Goal: Task Accomplishment & Management: Manage account settings

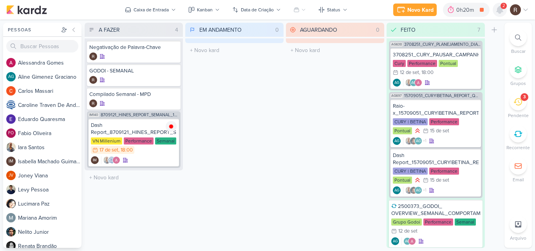
click at [499, 9] on icon at bounding box center [500, 9] width 6 height 7
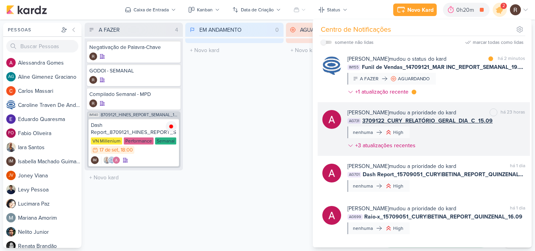
click at [485, 135] on div "[PERSON_NAME] mudou a prioridade do kard marcar como não lida há 23 horas AG731…" at bounding box center [436, 131] width 178 height 44
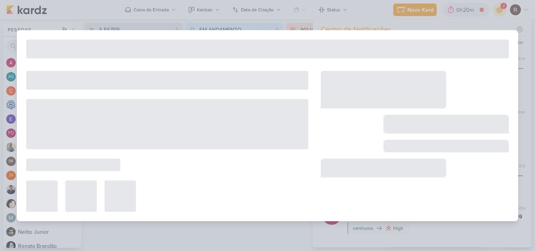
type input "3709122_CURY_RELATÓRIO_GERAL_DIA_C_16.09"
type input "[DATE] 12:00"
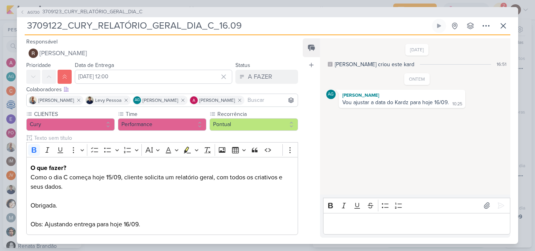
click at [386, 217] on div "Editor editing area: main" at bounding box center [416, 224] width 187 height 22
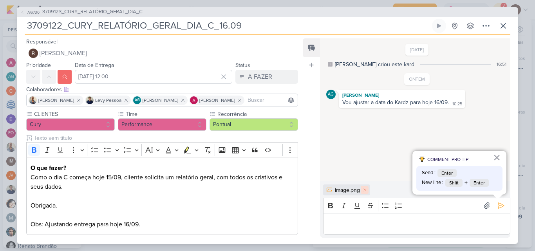
click at [366, 189] on icon at bounding box center [365, 190] width 2 height 2
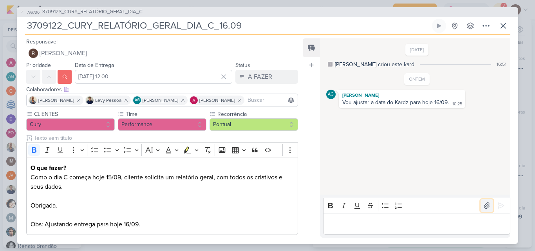
click at [487, 205] on icon at bounding box center [487, 206] width 8 height 8
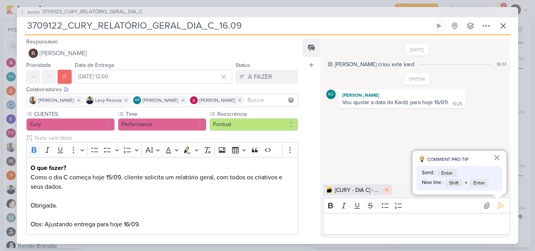
click at [388, 190] on icon at bounding box center [386, 190] width 5 height 5
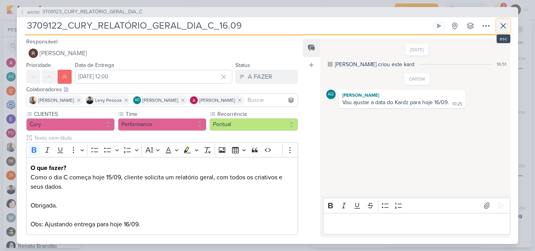
click at [502, 28] on icon at bounding box center [503, 25] width 9 height 9
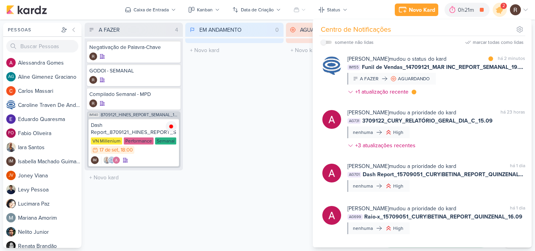
click at [260, 111] on div "EM ANDAMENTO 0 Mover Para Esquerda Mover Para Direita [GEOGRAPHIC_DATA] O títul…" at bounding box center [234, 135] width 98 height 225
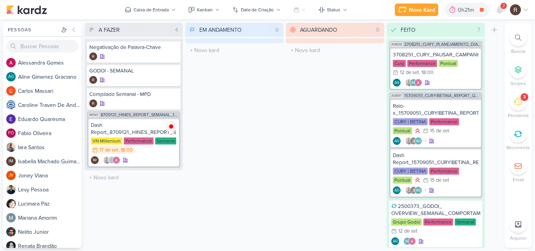
click at [520, 105] on icon at bounding box center [518, 101] width 9 height 7
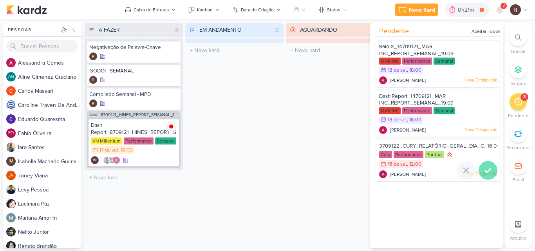
click at [484, 168] on icon at bounding box center [487, 170] width 9 height 9
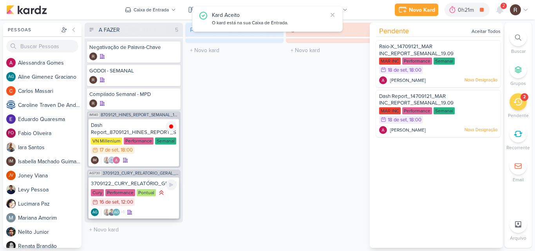
click at [141, 186] on div "3709122_CURY_RELATÓRIO_GERAL_DIA_C_16.09" at bounding box center [134, 183] width 86 height 7
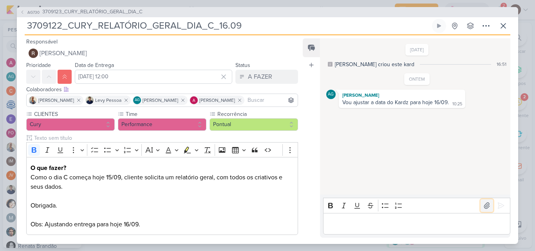
click at [487, 205] on icon at bounding box center [487, 206] width 8 height 8
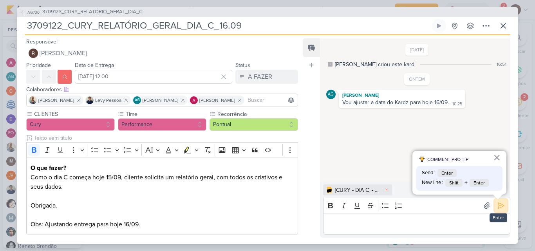
click at [501, 207] on icon at bounding box center [501, 206] width 8 height 8
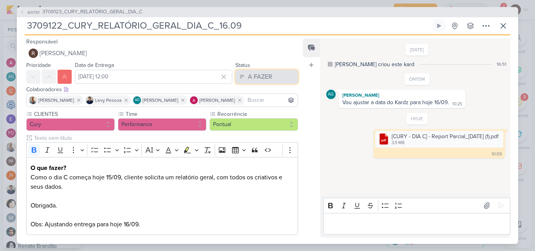
click at [255, 72] on div "A FAZER" at bounding box center [260, 76] width 24 height 9
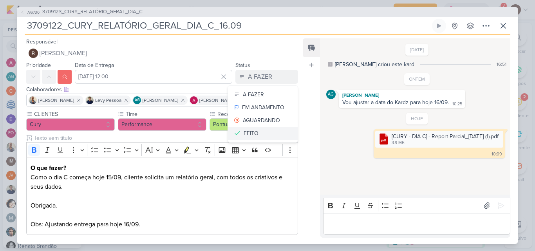
click at [258, 134] on button "FEITO" at bounding box center [263, 133] width 70 height 13
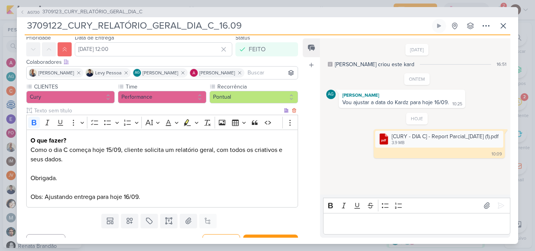
scroll to position [41, 0]
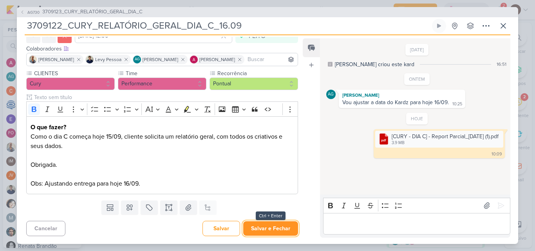
click at [270, 228] on button "Salvar e Fechar" at bounding box center [270, 228] width 55 height 14
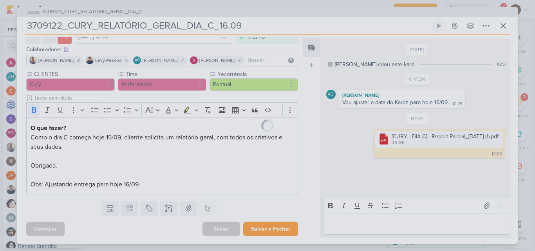
scroll to position [40, 0]
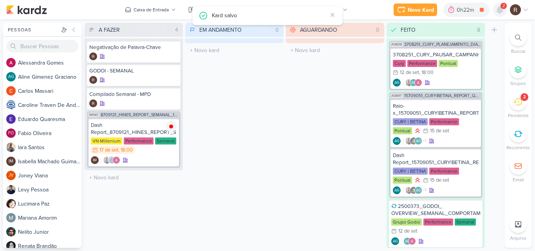
click at [503, 10] on icon at bounding box center [499, 9] width 9 height 9
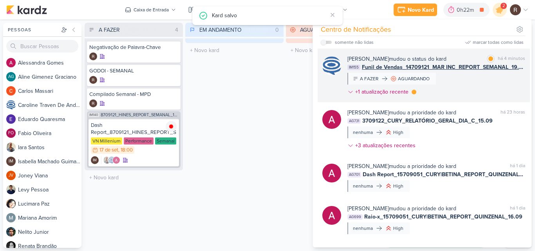
click at [447, 63] on div "[PERSON_NAME] mudou o status do kard" at bounding box center [396, 59] width 99 height 8
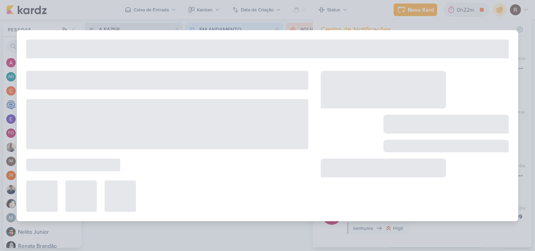
type input "Funil de Vendas_14709121_MAR INC_REPORT_SEMANAL_19.09"
type input "[DATE] 18:00"
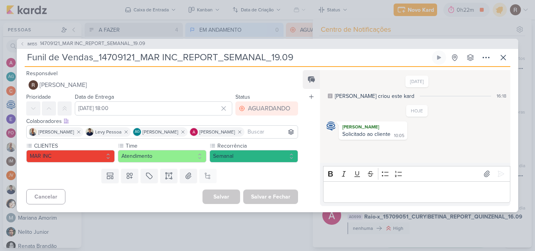
scroll to position [0, 0]
click at [120, 45] on span "14709121_MAR INC_REPORT_SEMANAL_19.09" at bounding box center [92, 44] width 105 height 8
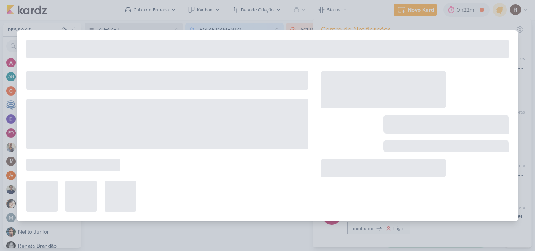
type input "14709121_MAR INC_REPORT_SEMANAL_19.09"
type input "[DATE] 14:00"
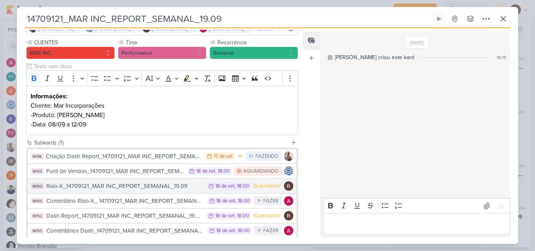
scroll to position [78, 0]
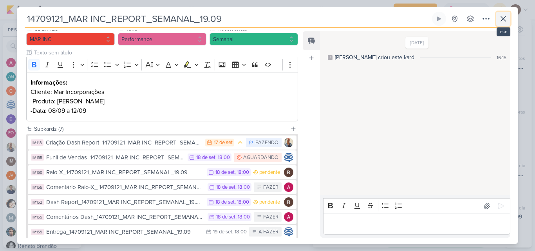
click at [503, 18] on icon at bounding box center [503, 18] width 5 height 5
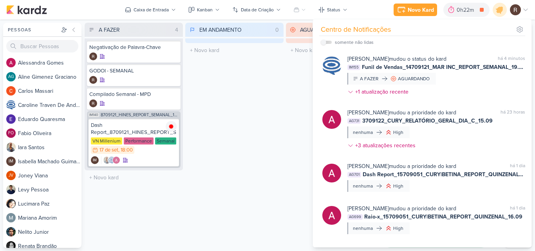
click at [262, 112] on div "EM ANDAMENTO 0 Mover Para Esquerda Mover Para Direita [GEOGRAPHIC_DATA] O títul…" at bounding box center [234, 135] width 98 height 225
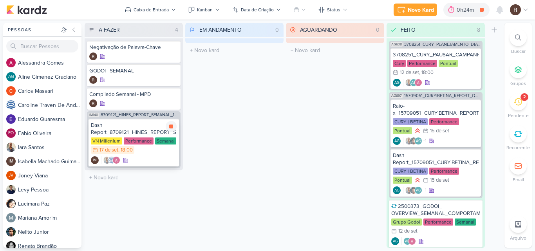
click at [138, 128] on div "Dash Report_8709121_HINES_REPORT_SEMANAL_18.09" at bounding box center [134, 129] width 86 height 14
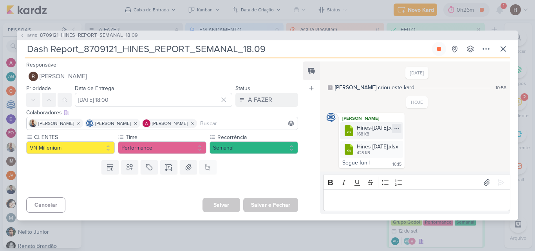
click at [400, 129] on icon at bounding box center [397, 128] width 6 height 6
click at [385, 154] on div "Baixar" at bounding box center [380, 154] width 15 height 8
click at [400, 147] on icon at bounding box center [397, 147] width 6 height 6
click at [393, 172] on button "Baixar" at bounding box center [390, 173] width 63 height 11
click at [502, 52] on icon at bounding box center [503, 48] width 9 height 9
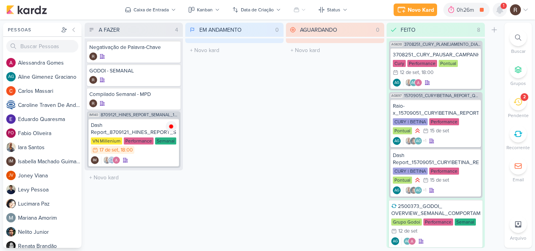
click at [499, 11] on icon at bounding box center [500, 9] width 6 height 7
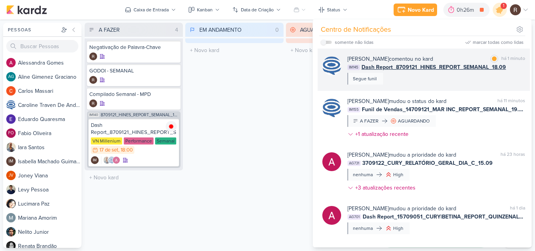
click at [438, 78] on div "[PERSON_NAME] comentou no kard marcar como lida há 1 minuto IM145 Dash Report_8…" at bounding box center [436, 70] width 178 height 30
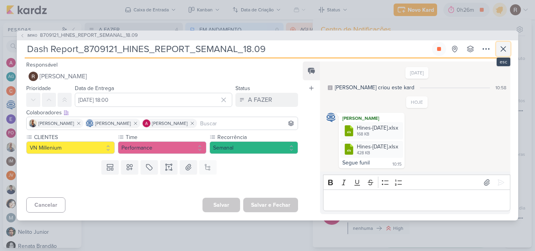
click at [501, 52] on icon at bounding box center [503, 48] width 9 height 9
